Goal: Information Seeking & Learning: Check status

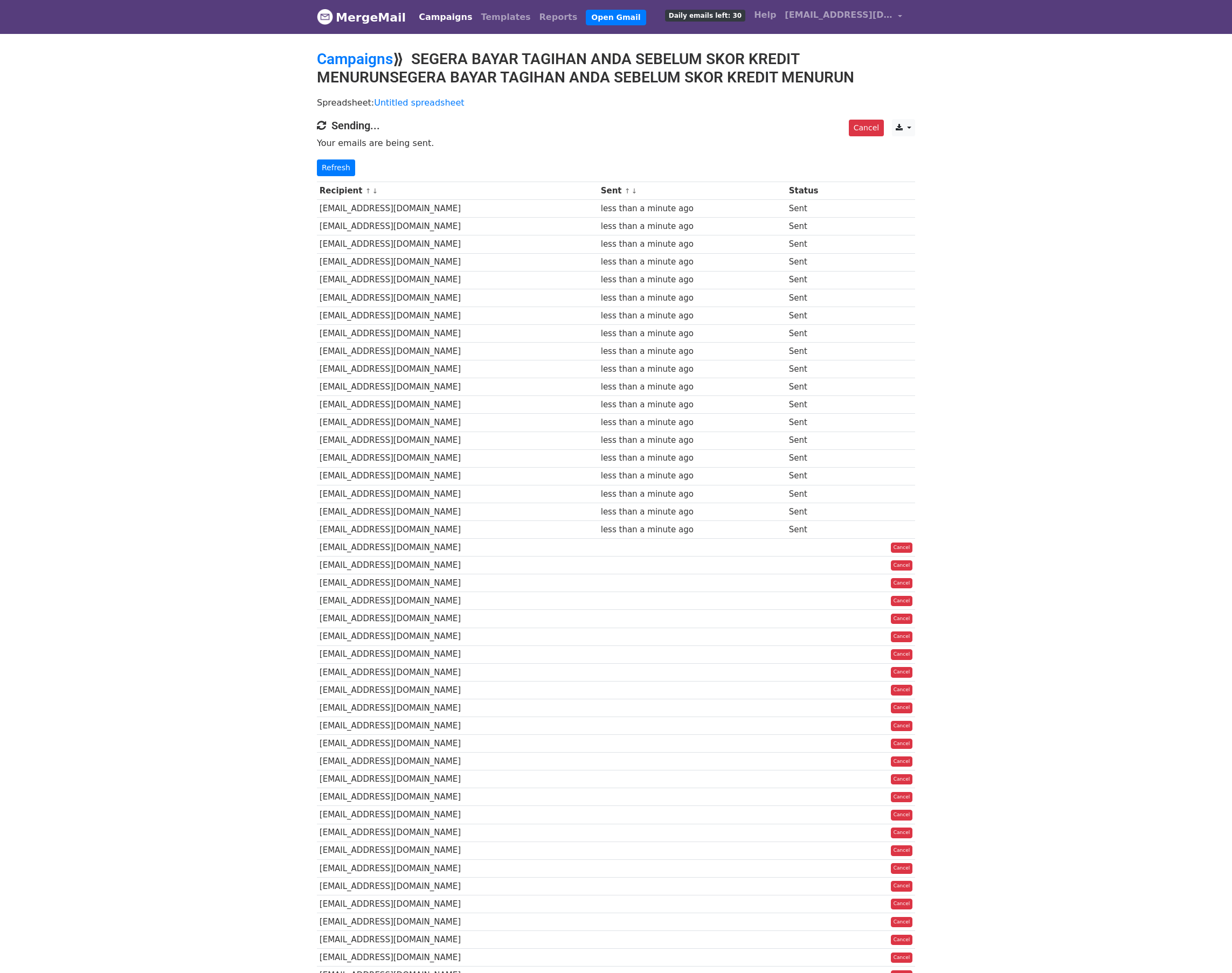
click at [334, 166] on link "Refresh" at bounding box center [336, 168] width 38 height 17
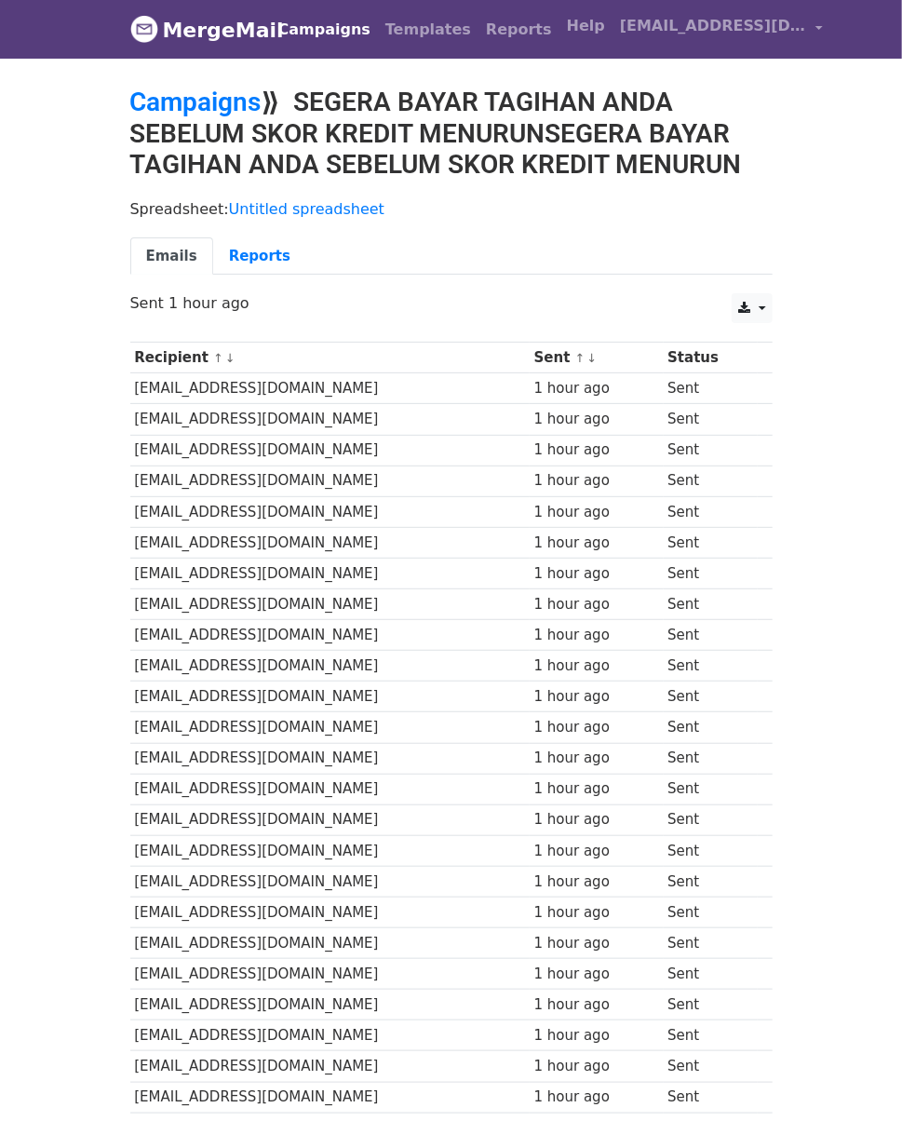
scroll to position [186, 0]
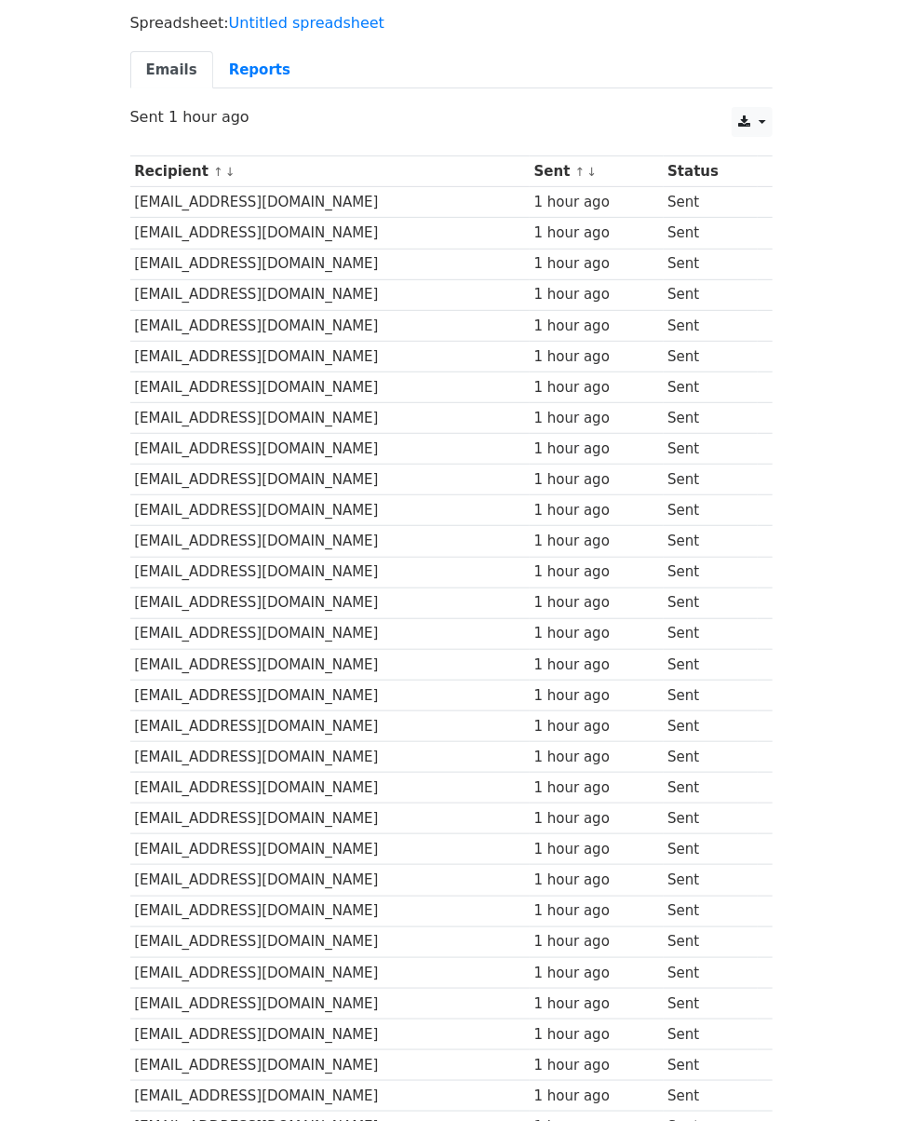
click at [787, 229] on div "Recipient ↑ ↓ Sent ↑ ↓ Status adityaputri799@gmail.com 1 hour ago Sent aisyahsa…" at bounding box center [451, 943] width 670 height 1595
click at [249, 47] on div "Spreadsheet: Untitled spreadsheet Emails Reports" at bounding box center [451, 56] width 670 height 104
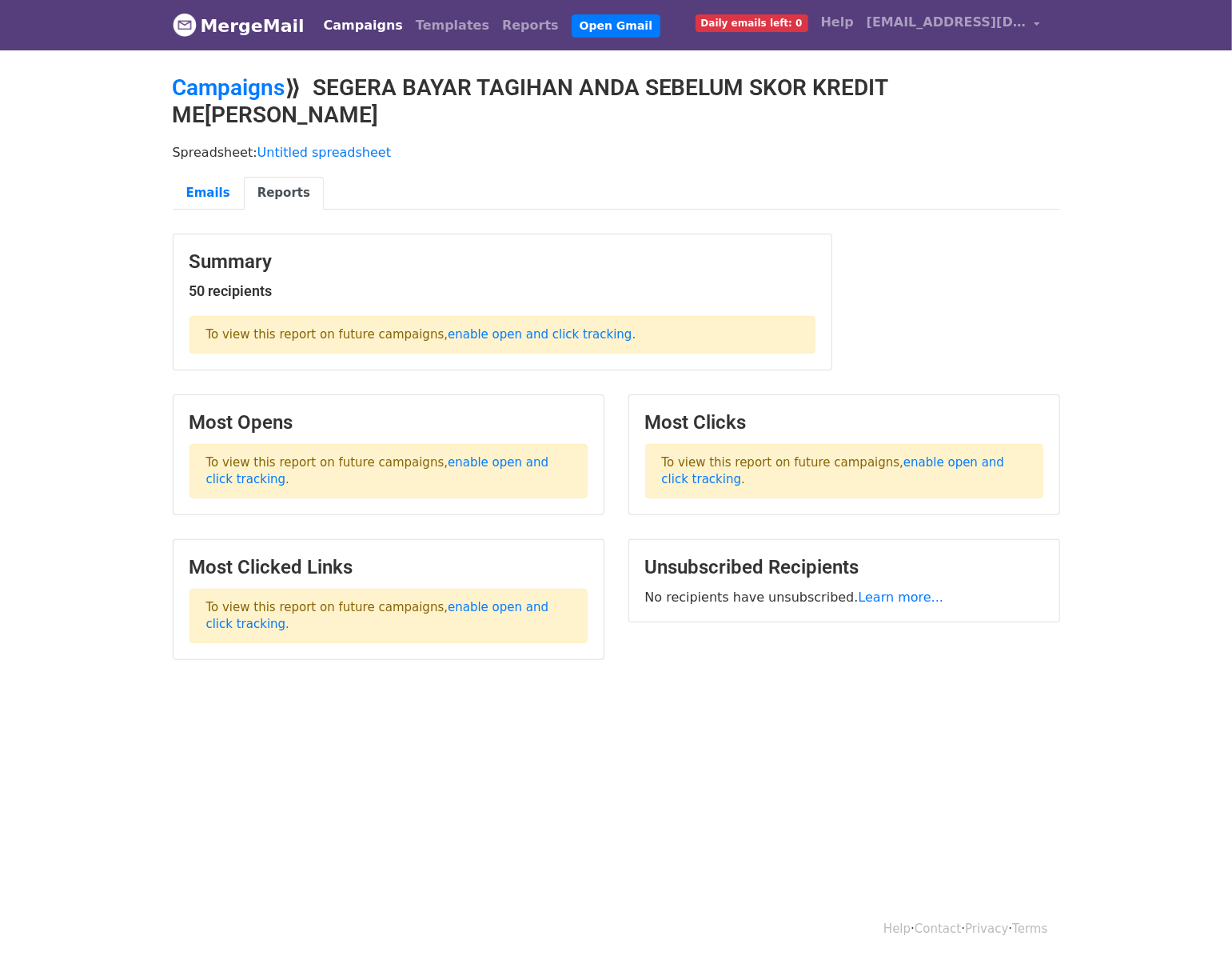
click at [216, 21] on link "MergeMail" at bounding box center [239, 25] width 132 height 34
click at [365, 19] on link "Campaigns" at bounding box center [363, 25] width 92 height 32
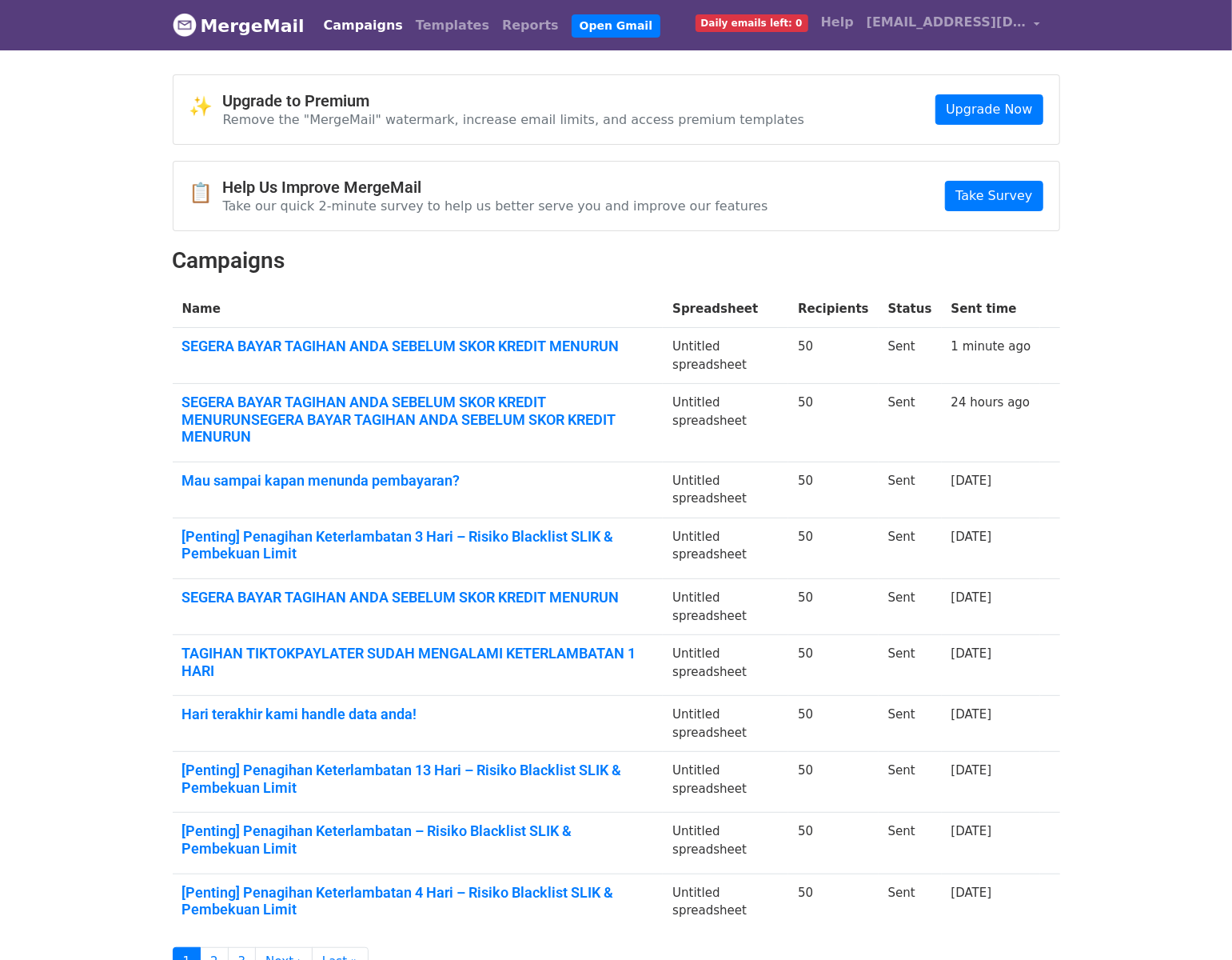
click at [296, 335] on td "SEGERA BAYAR TAGIHAN ANDA SEBELUM SKOR KREDIT MENURUN" at bounding box center [418, 356] width 491 height 56
click at [306, 351] on link "SEGERA BAYAR TAGIHAN ANDA SEBELUM SKOR KREDIT MENURUN" at bounding box center [418, 346] width 472 height 17
